Goal: Complete application form

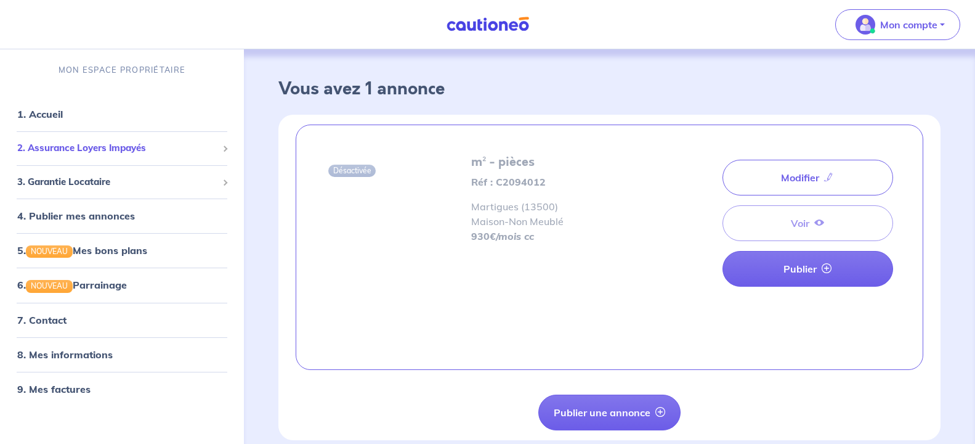
click at [96, 149] on span "2. Assurance Loyers Impayés" at bounding box center [117, 148] width 200 height 14
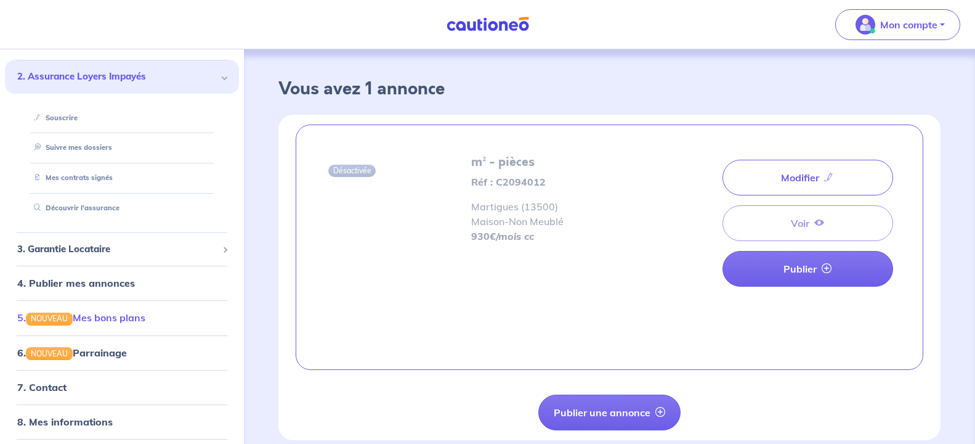
scroll to position [74, 0]
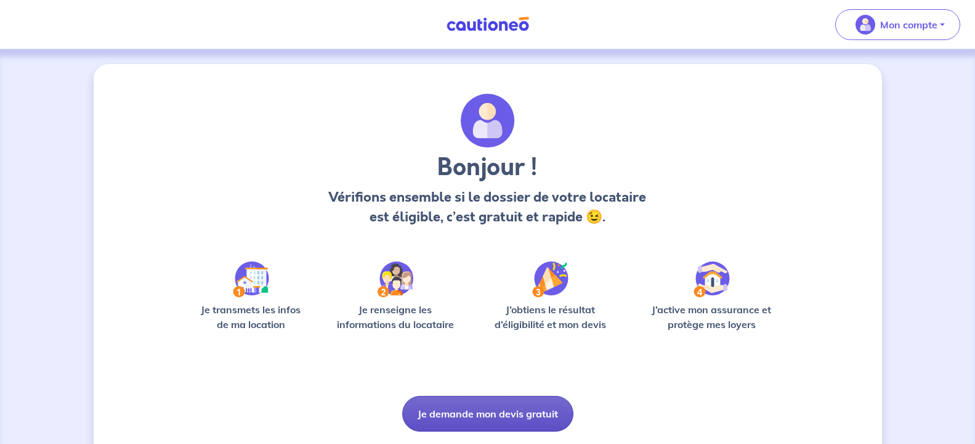
click at [510, 410] on button "Je demande mon devis gratuit" at bounding box center [487, 414] width 171 height 36
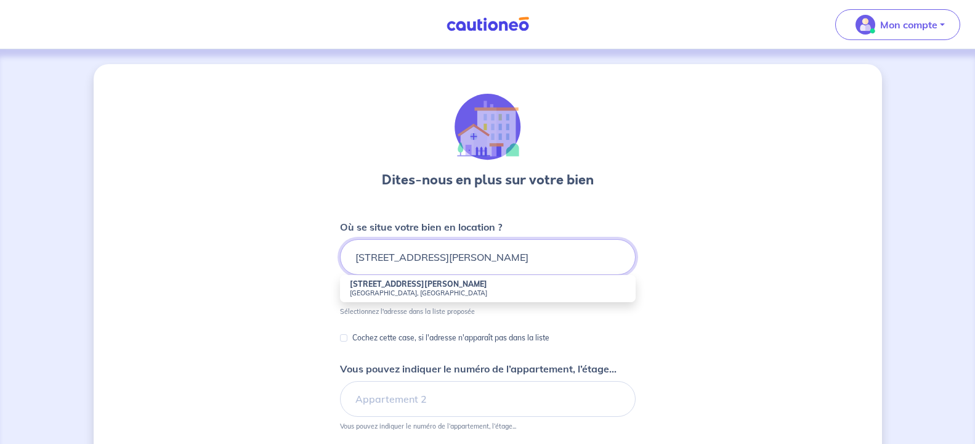
click at [434, 254] on input "5 rue michel chabis" at bounding box center [488, 257] width 296 height 36
click at [450, 285] on li "5 Rue Michel Chablis Martigues, France" at bounding box center [488, 288] width 296 height 27
type input "5 Rue Michel Chablis, Martigues, France"
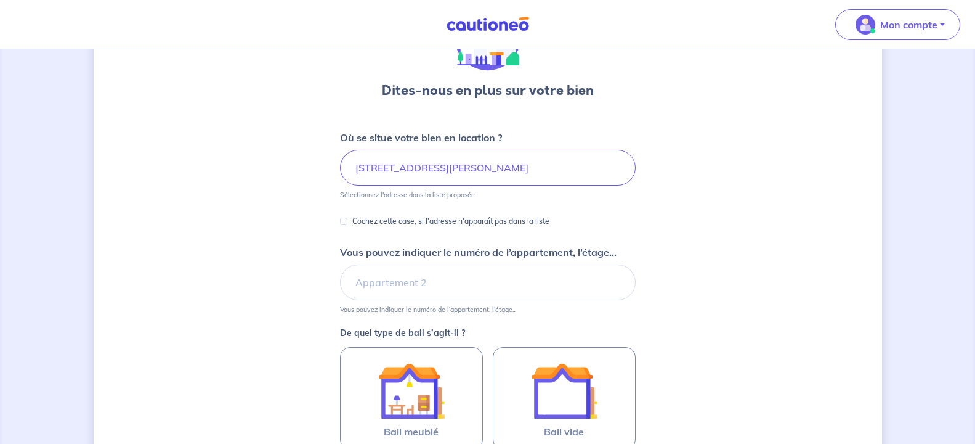
scroll to position [126, 0]
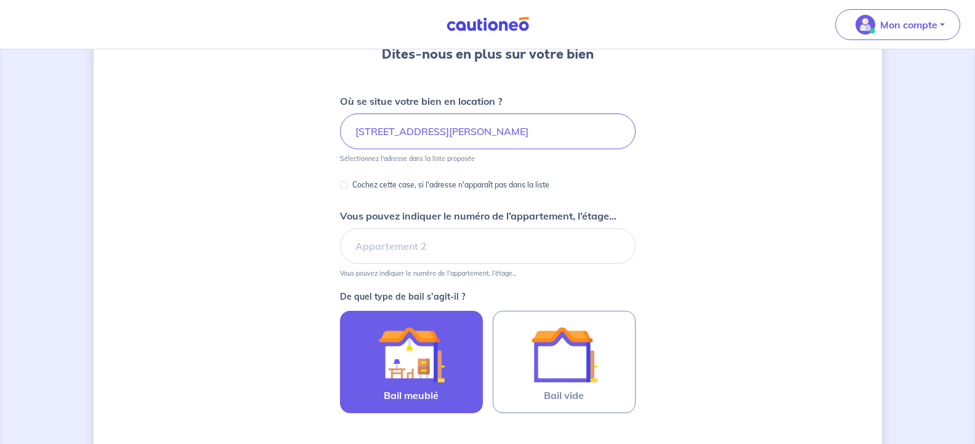
click at [434, 360] on img at bounding box center [411, 354] width 67 height 67
click at [0, 0] on input "Bail meublé" at bounding box center [0, 0] width 0 height 0
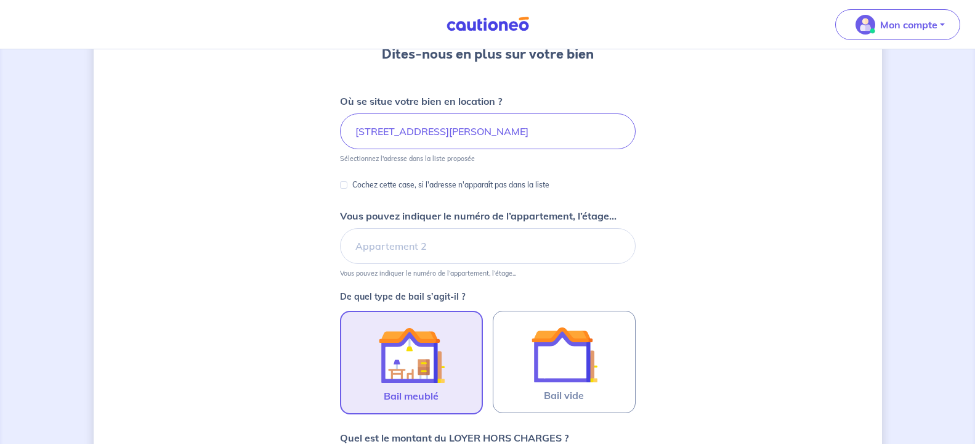
scroll to position [372, 0]
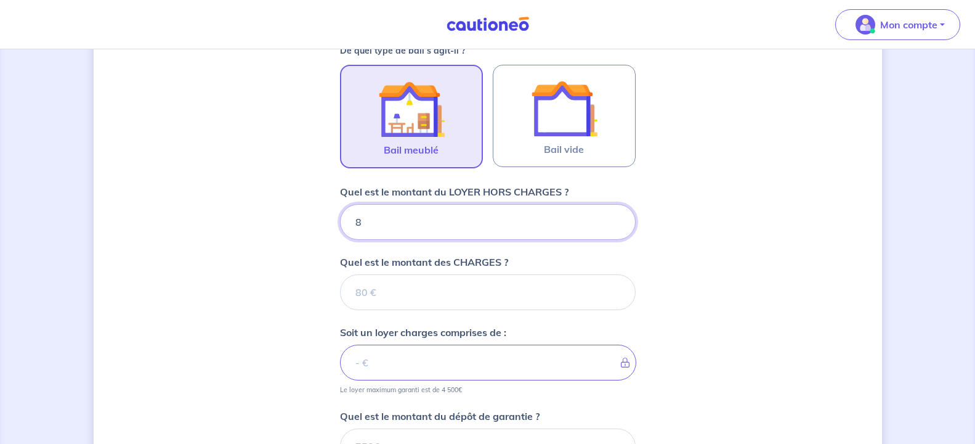
type input "88"
type input "880"
click at [435, 299] on input "Quel est le montant des CHARGES ?" at bounding box center [488, 292] width 296 height 36
type input "5"
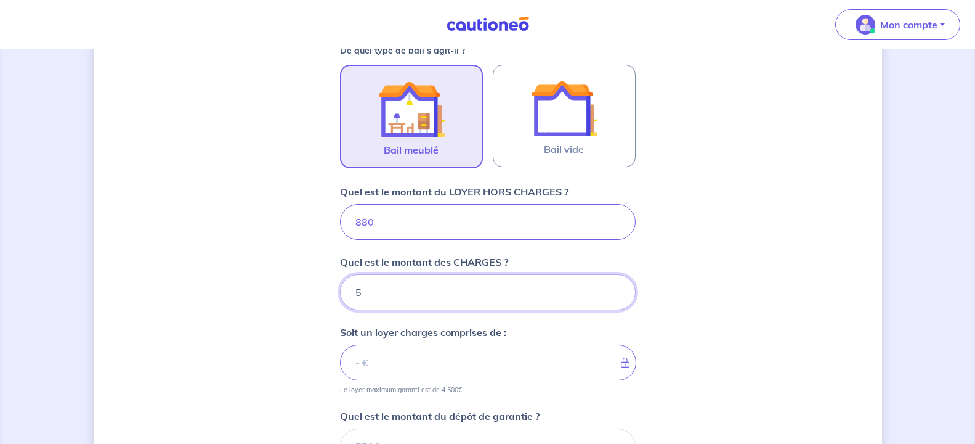
type input "885"
type input "50"
type input "930"
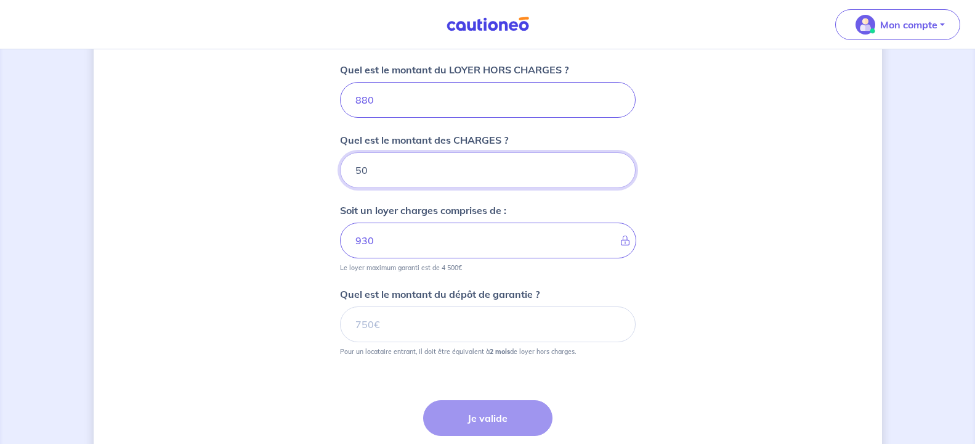
scroll to position [497, 0]
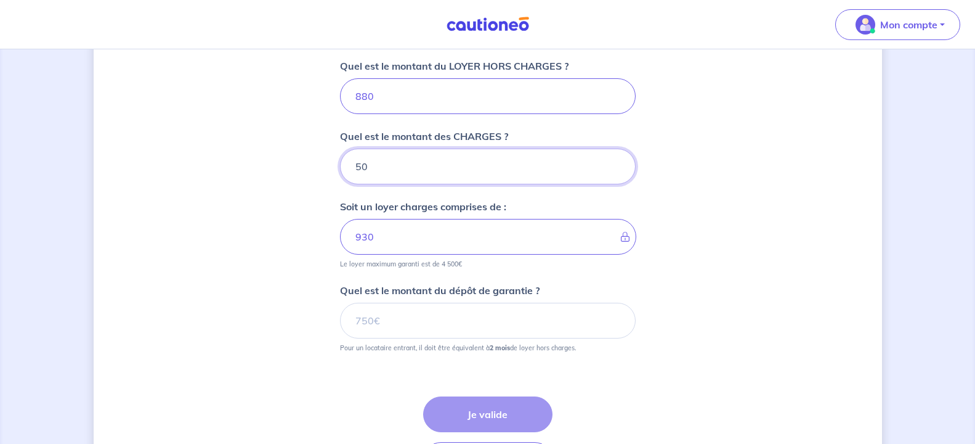
type input "50"
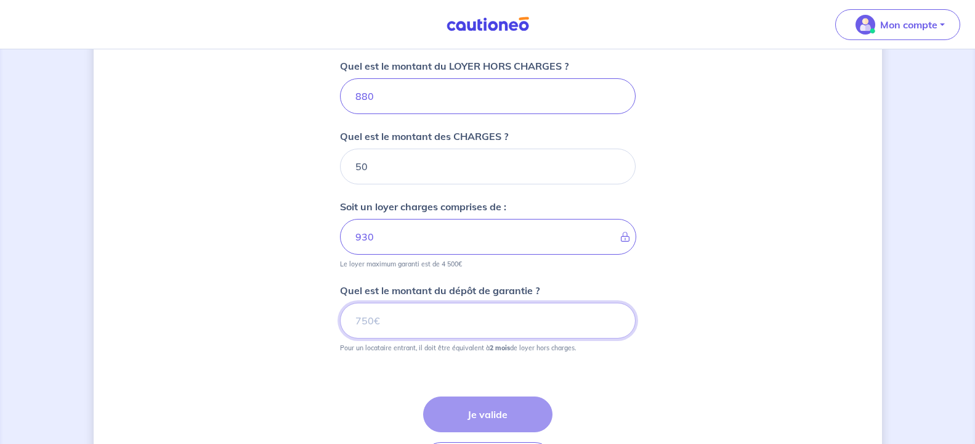
click at [492, 325] on input "Quel est le montant du dépôt de garantie ?" at bounding box center [488, 321] width 296 height 36
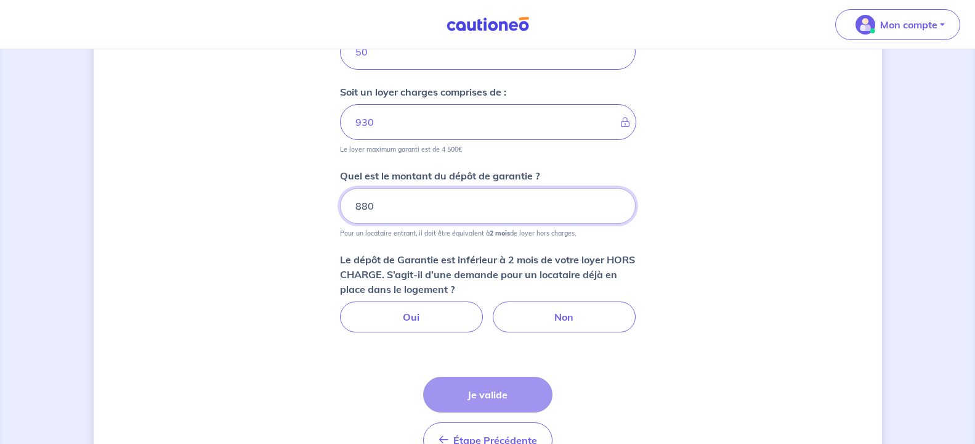
scroll to position [685, 0]
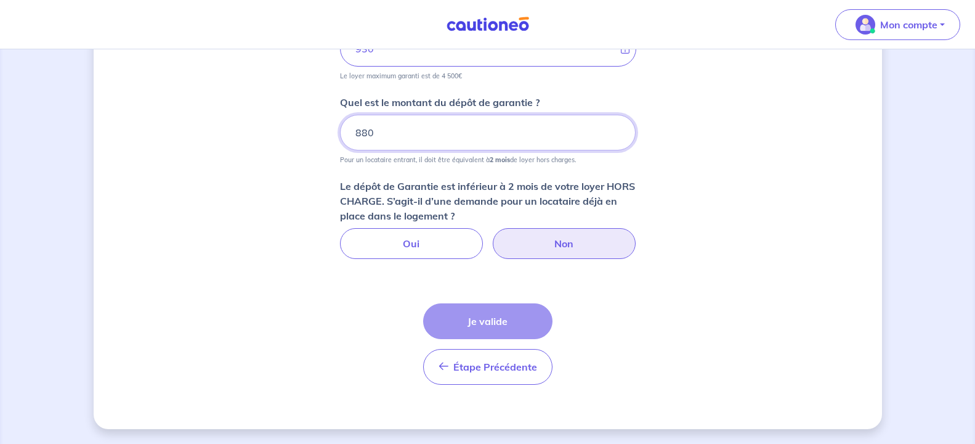
type input "880"
click at [554, 239] on label "Non" at bounding box center [564, 243] width 143 height 31
click at [492, 236] on input "Non" at bounding box center [488, 232] width 8 height 8
radio input "true"
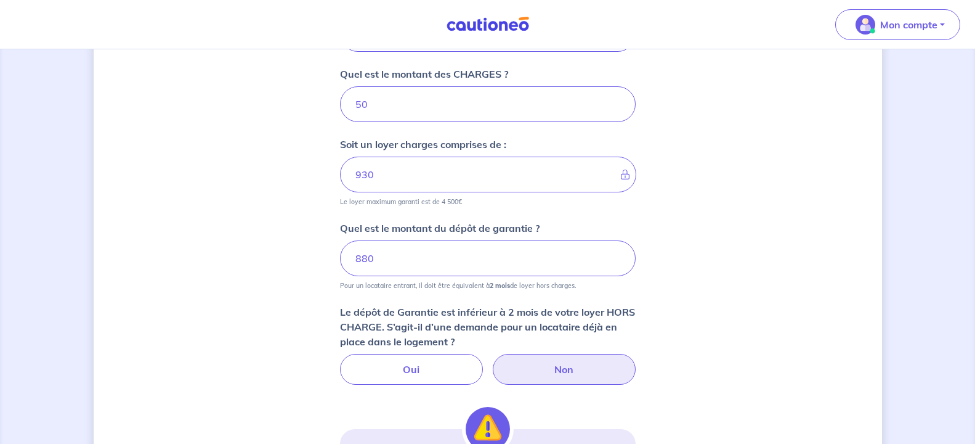
scroll to position [182, 0]
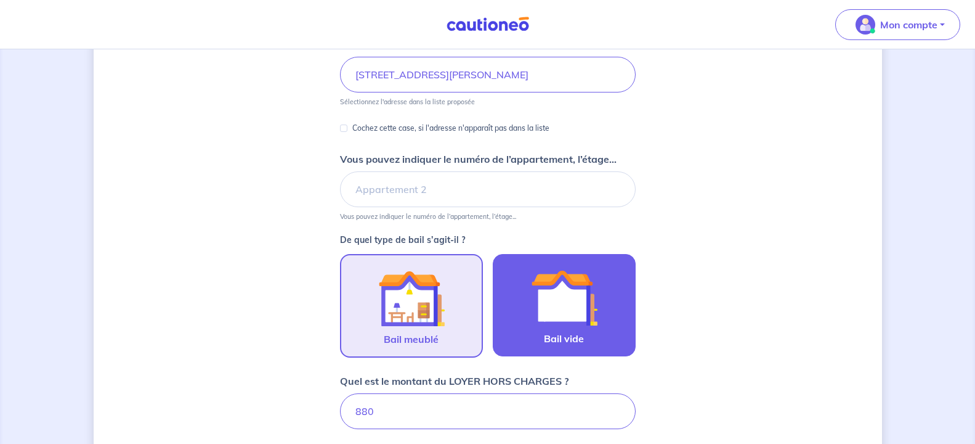
click at [563, 311] on img at bounding box center [564, 297] width 67 height 67
click at [0, 0] on input "Bail vide" at bounding box center [0, 0] width 0 height 0
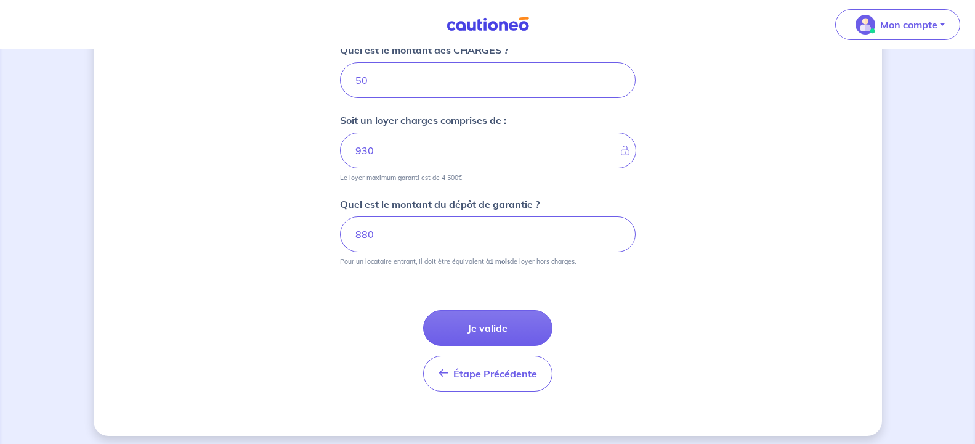
scroll to position [590, 0]
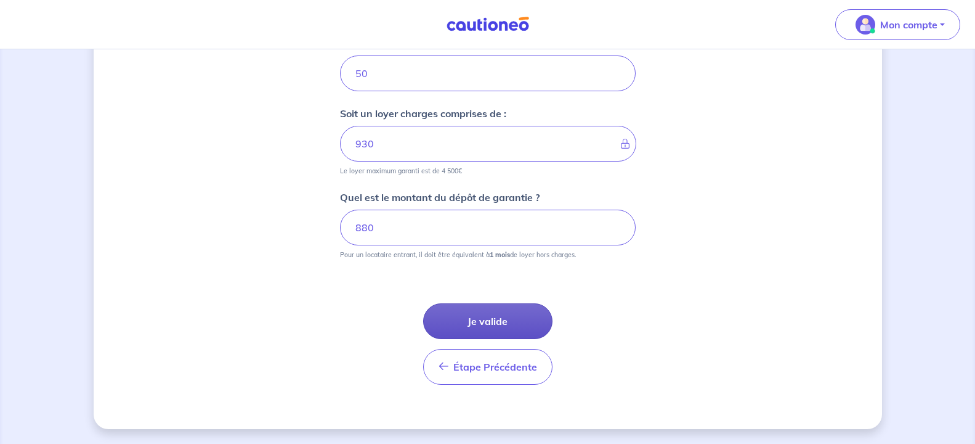
click at [504, 320] on button "Je valide" at bounding box center [487, 321] width 129 height 36
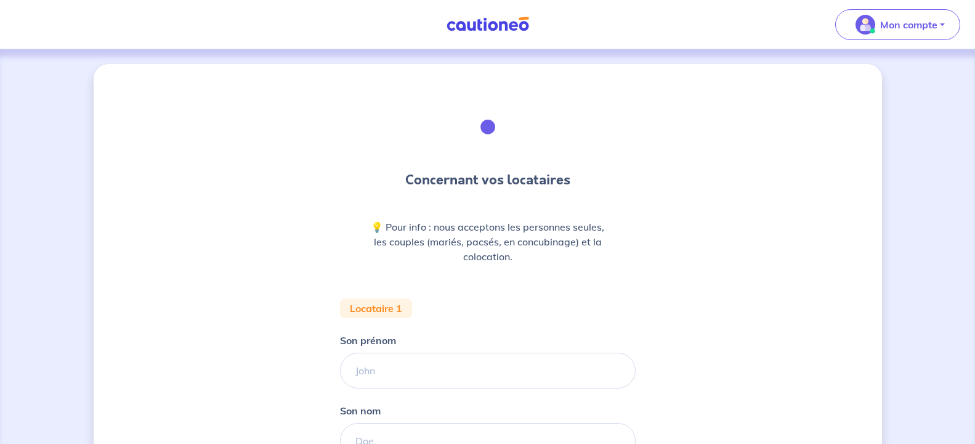
scroll to position [189, 0]
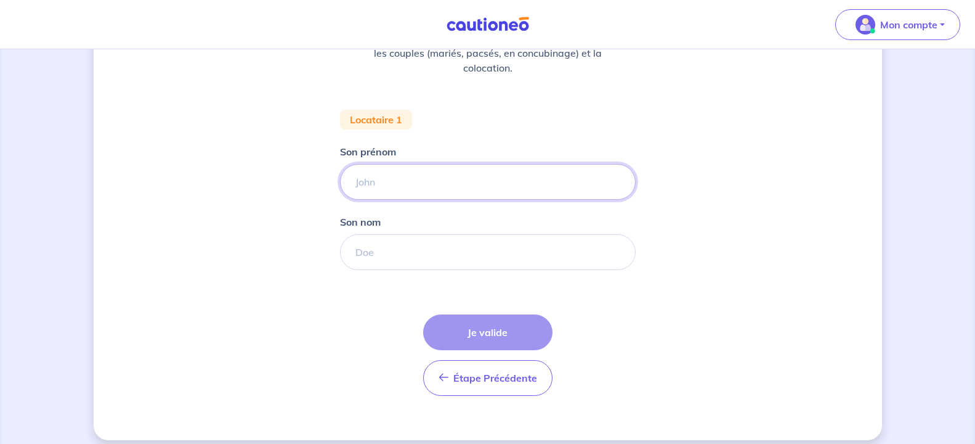
click at [386, 183] on input "Son prénom" at bounding box center [488, 182] width 296 height 36
type input "Didier"
click at [391, 256] on input "Son nom" at bounding box center [488, 252] width 296 height 36
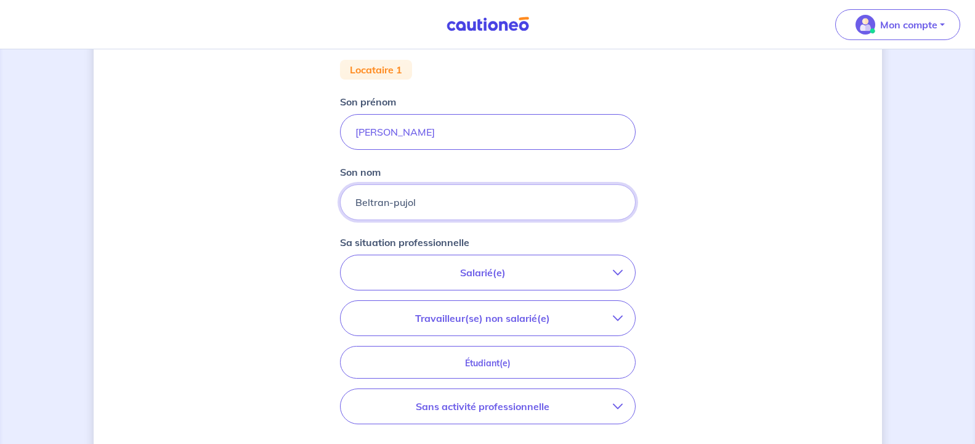
scroll to position [251, 0]
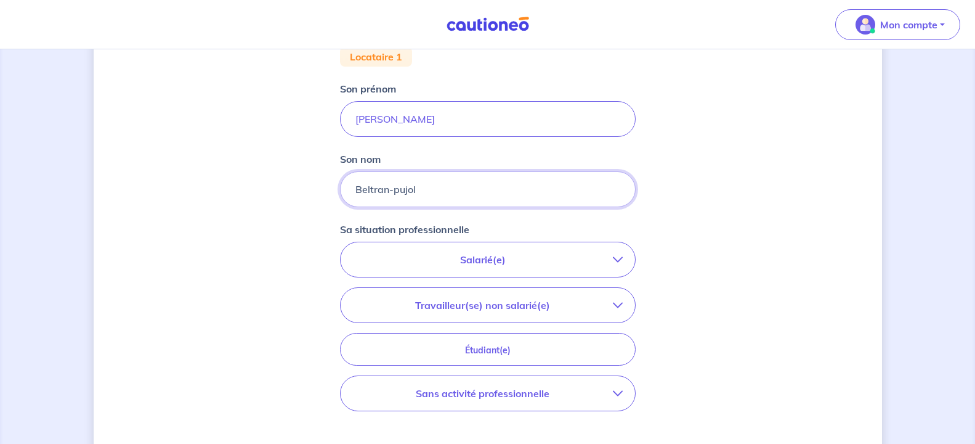
type input "Beltran-pujol"
click at [492, 263] on p "Salarié(e)" at bounding box center [483, 259] width 260 height 15
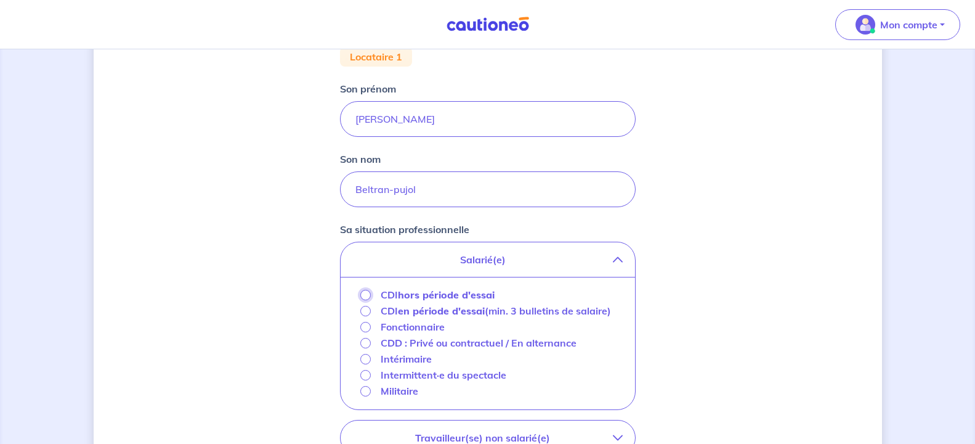
click at [369, 293] on input "CDI hors période d'essai" at bounding box center [365, 295] width 10 height 10
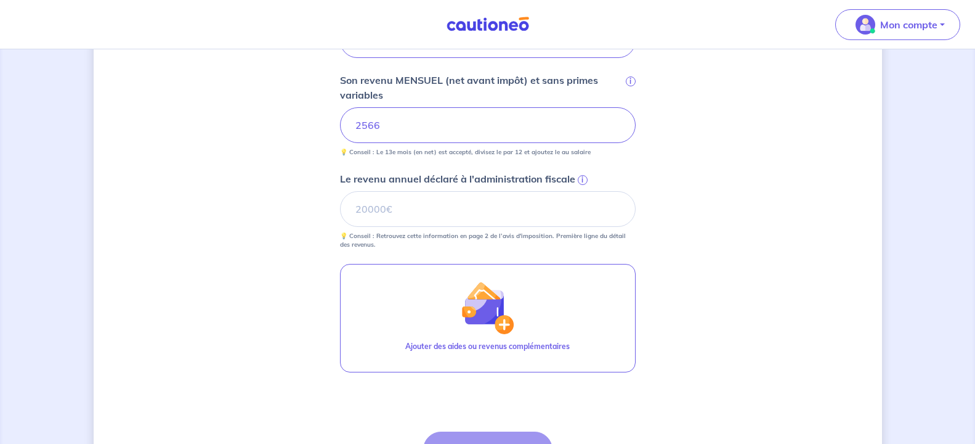
scroll to position [503, 0]
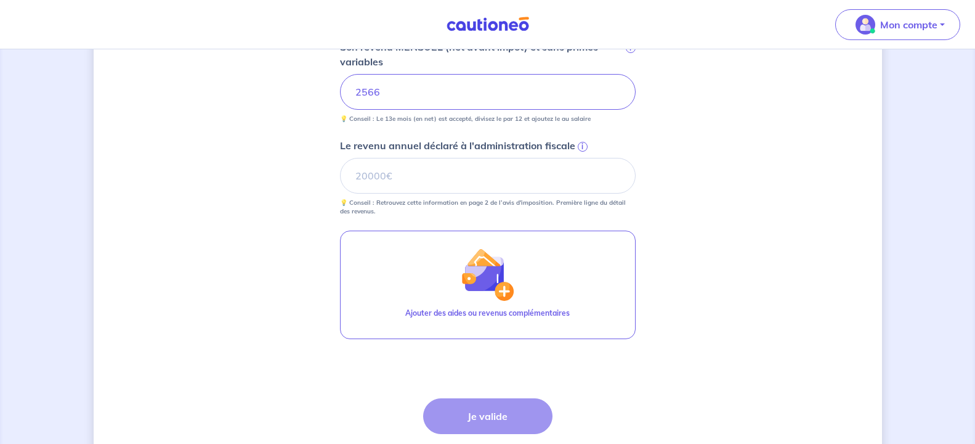
click at [505, 417] on div "Étape Précédente Précédent Je valide Je valide" at bounding box center [487, 438] width 129 height 81
click at [487, 416] on div "Étape Précédente Précédent Je valide Je valide" at bounding box center [487, 438] width 129 height 81
click at [383, 178] on input "Le revenu annuel déclaré à l'administration fiscale i" at bounding box center [488, 176] width 296 height 36
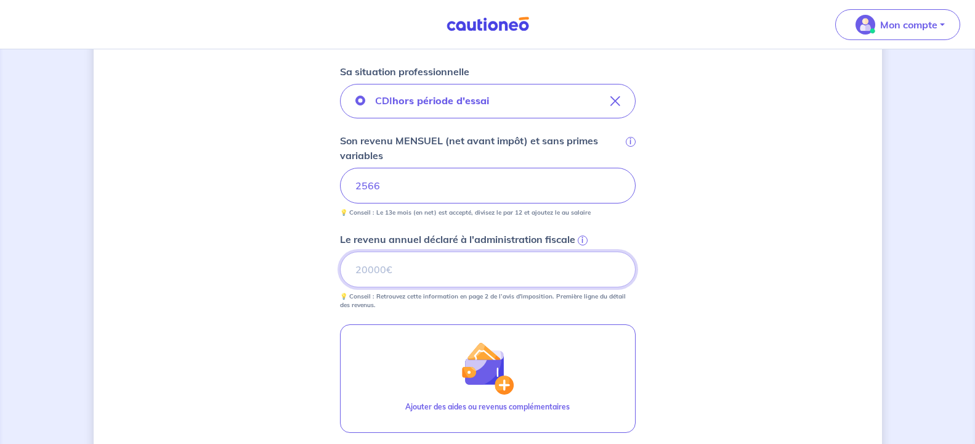
scroll to position [0, 0]
